Goal: Navigation & Orientation: Find specific page/section

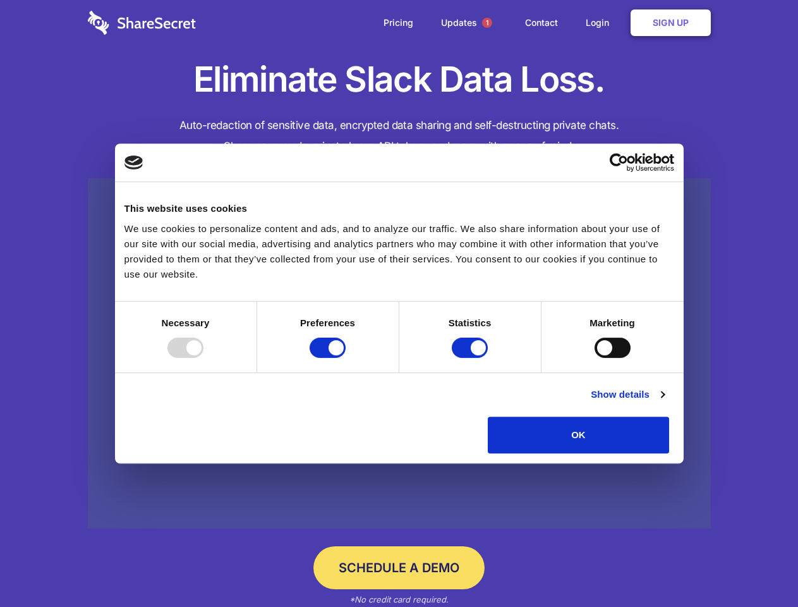
click at [203, 358] on div at bounding box center [185, 347] width 36 height 20
click at [346, 358] on input "Preferences" at bounding box center [328, 347] width 36 height 20
checkbox input "false"
click at [471, 358] on input "Statistics" at bounding box center [470, 347] width 36 height 20
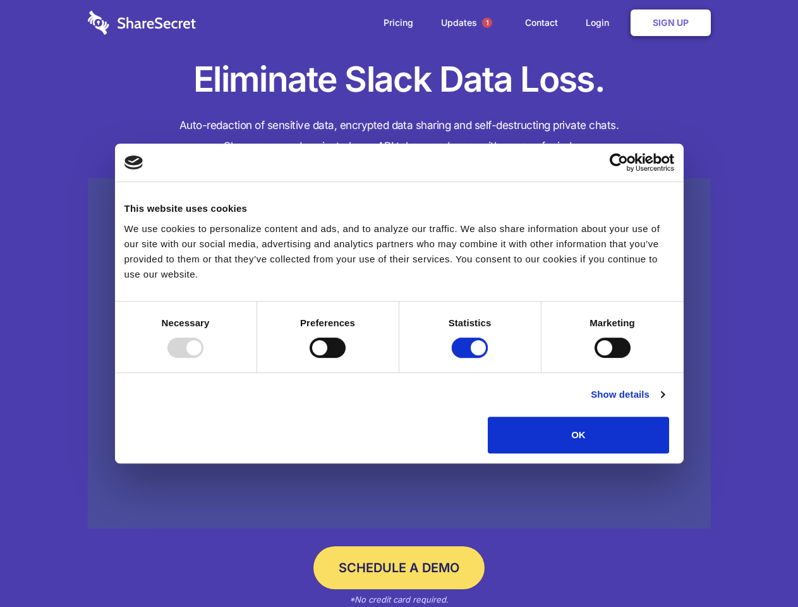
checkbox input "false"
click at [595, 358] on input "Marketing" at bounding box center [613, 347] width 36 height 20
checkbox input "true"
click at [664, 402] on link "Show details" at bounding box center [627, 394] width 73 height 15
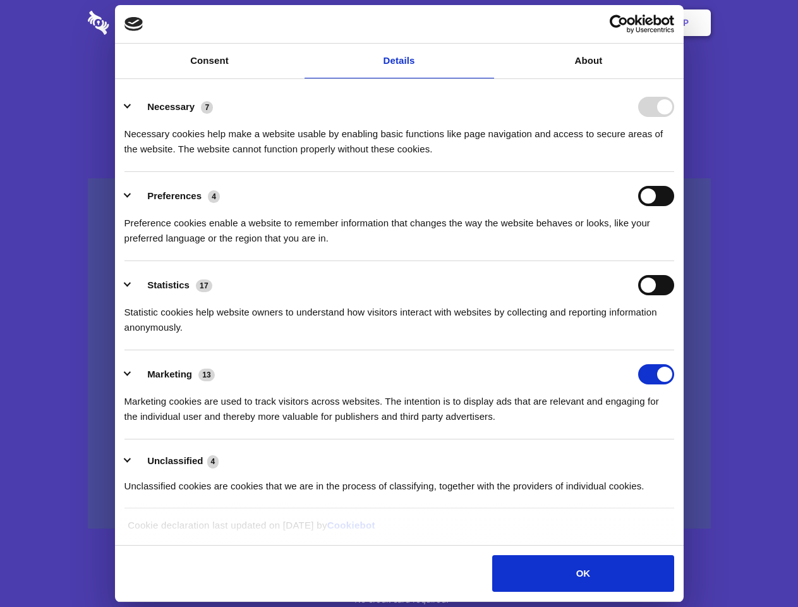
click at [674, 172] on li "Necessary 7 Necessary cookies help make a website usable by enabling basic func…" at bounding box center [399, 127] width 550 height 89
click at [487, 23] on span "1" at bounding box center [487, 23] width 10 height 10
